Goal: Information Seeking & Learning: Learn about a topic

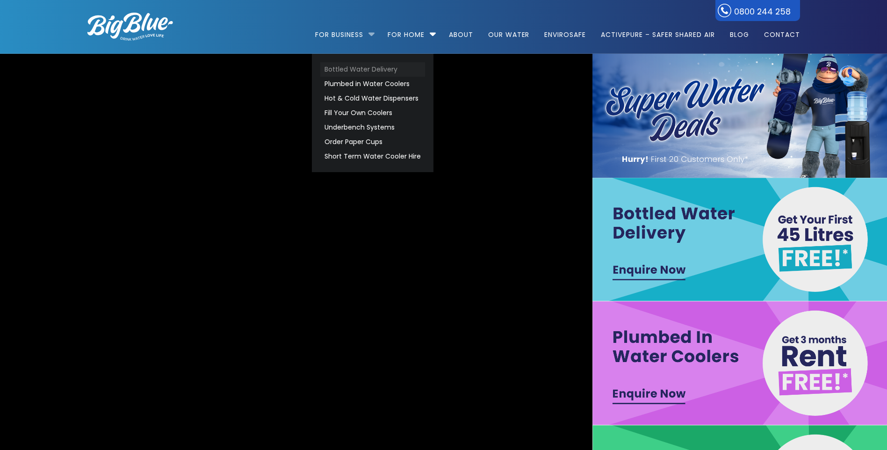
click at [347, 69] on link "Bottled Water Delivery" at bounding box center [372, 69] width 105 height 14
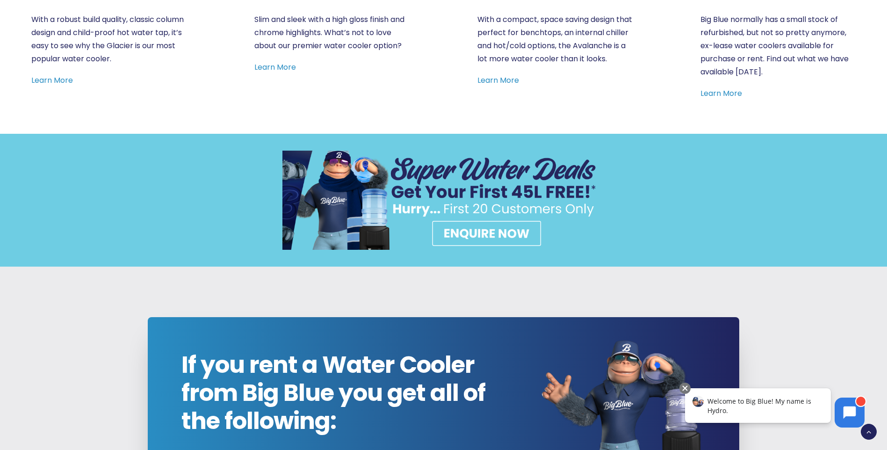
scroll to position [467, 0]
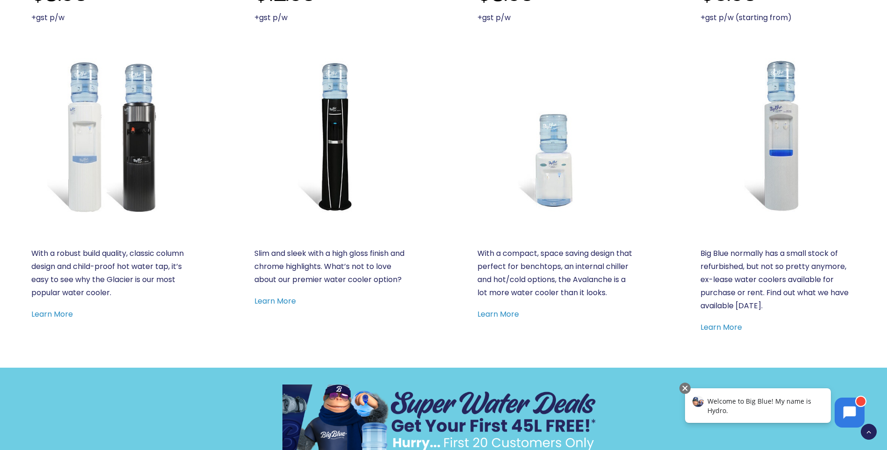
click at [830, 201] on img at bounding box center [777, 135] width 155 height 155
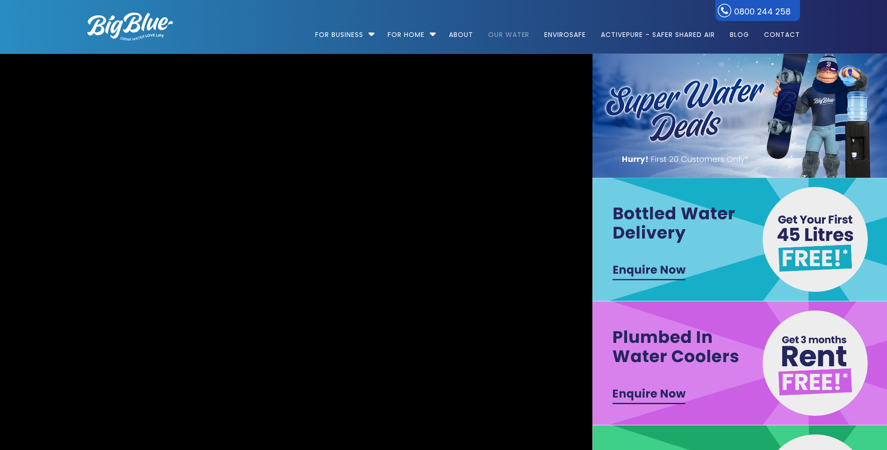
click at [494, 35] on link "Our Water" at bounding box center [508, 30] width 55 height 60
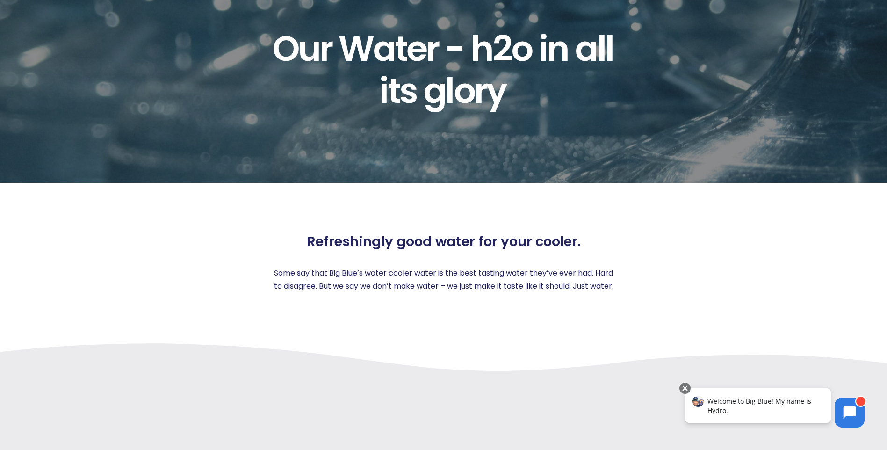
scroll to position [327, 0]
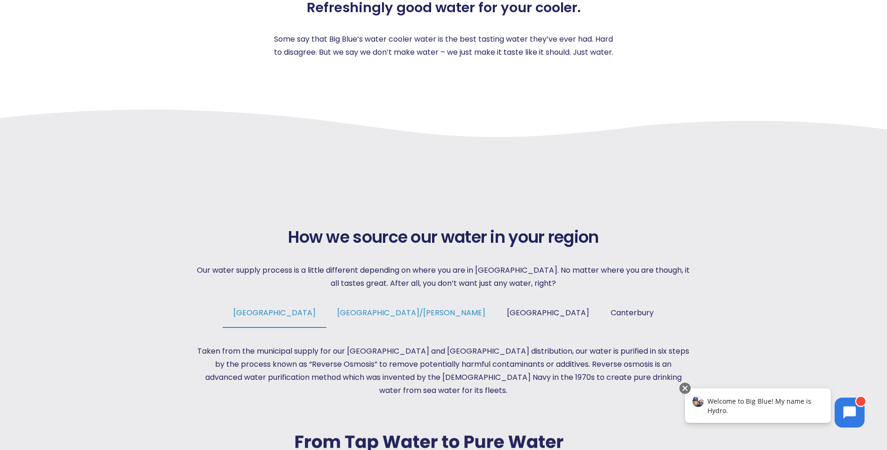
click at [410, 309] on span "[GEOGRAPHIC_DATA]/[PERSON_NAME]" at bounding box center [411, 312] width 148 height 11
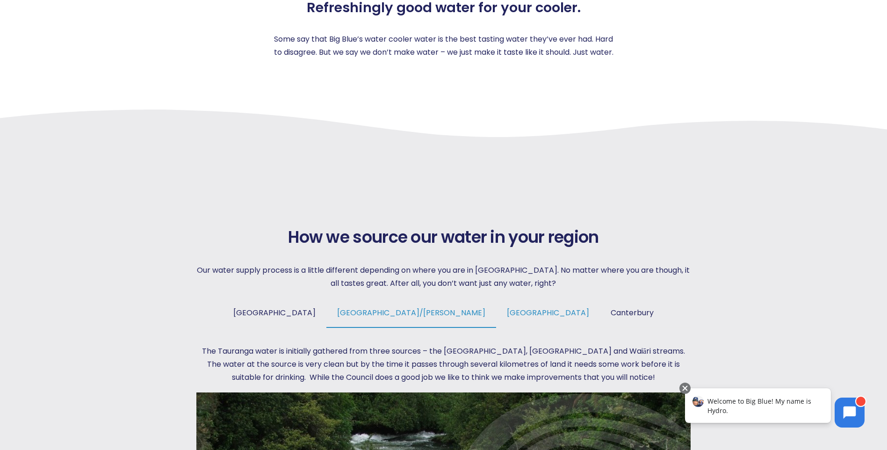
click at [507, 308] on span "[GEOGRAPHIC_DATA]" at bounding box center [548, 312] width 82 height 11
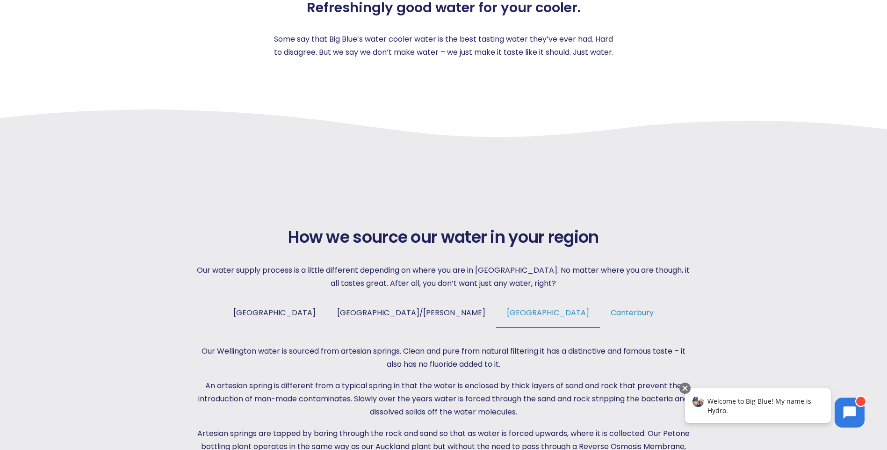
click at [611, 308] on span "Canterbury" at bounding box center [632, 312] width 43 height 11
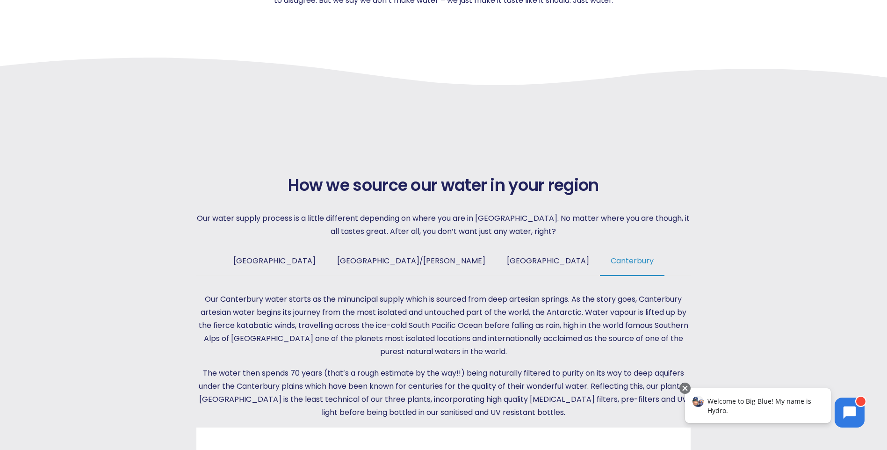
scroll to position [421, 0]
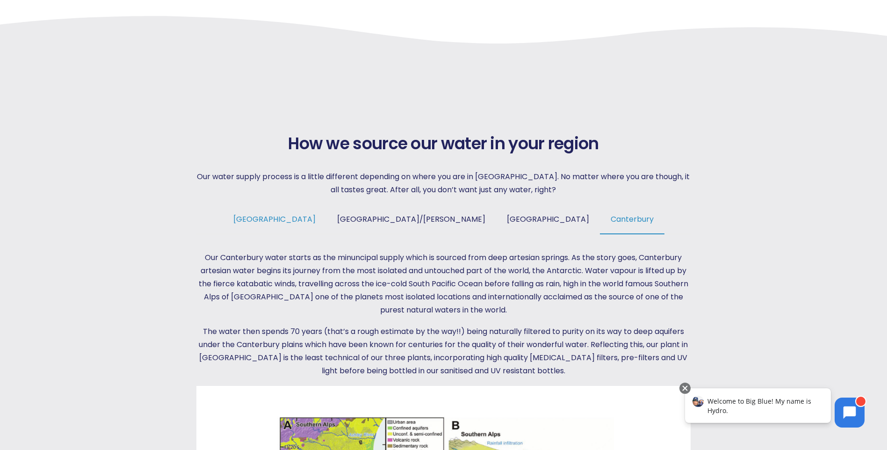
click at [316, 215] on span "[GEOGRAPHIC_DATA]" at bounding box center [274, 219] width 82 height 11
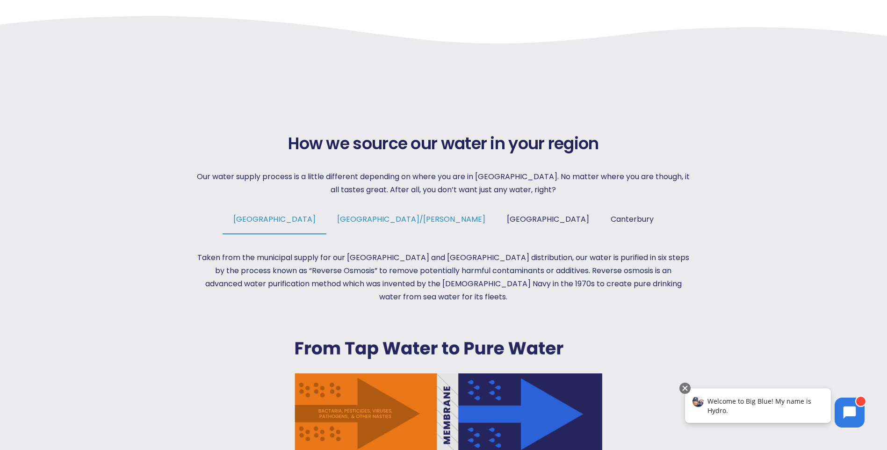
click at [410, 215] on span "[GEOGRAPHIC_DATA]/[PERSON_NAME]" at bounding box center [411, 219] width 148 height 11
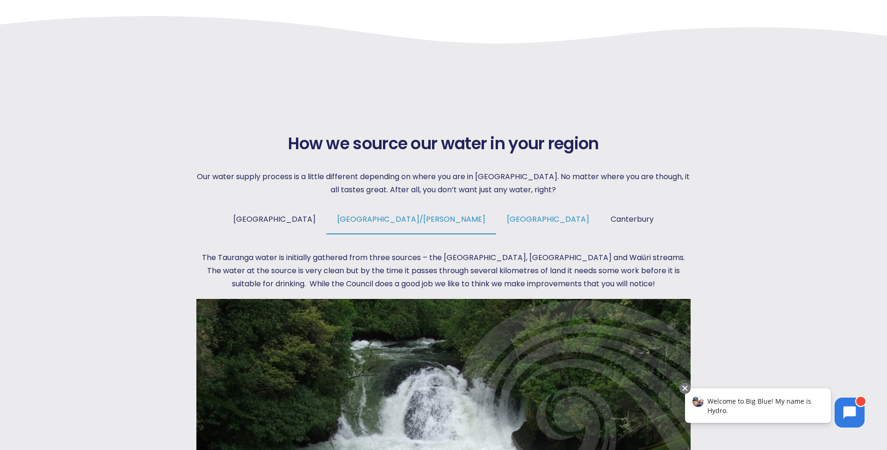
click at [501, 213] on link "[GEOGRAPHIC_DATA]" at bounding box center [548, 223] width 104 height 20
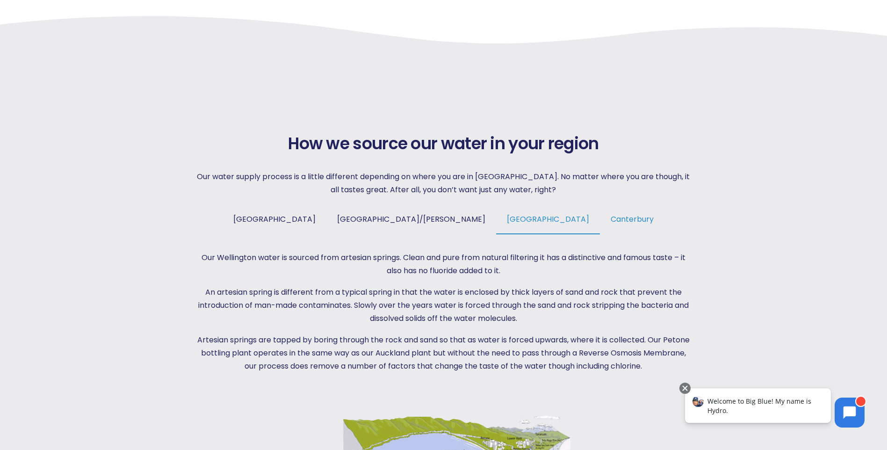
click at [611, 223] on span "Canterbury" at bounding box center [632, 219] width 43 height 11
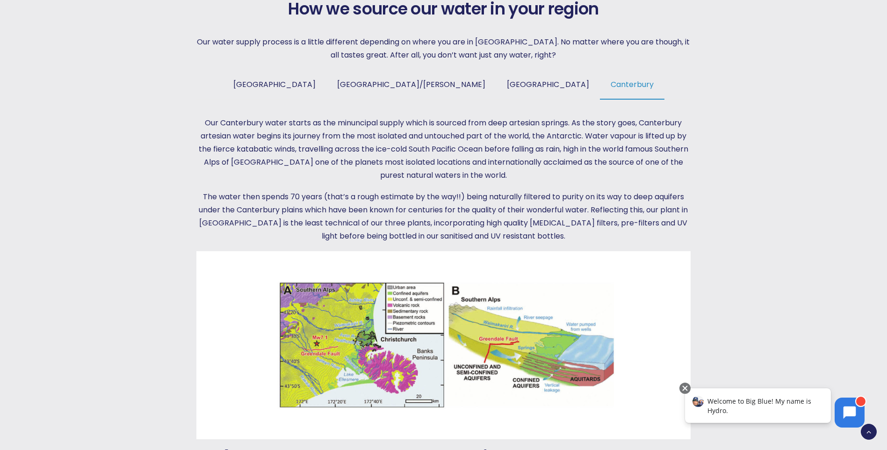
scroll to position [561, 0]
